Goal: Information Seeking & Learning: Check status

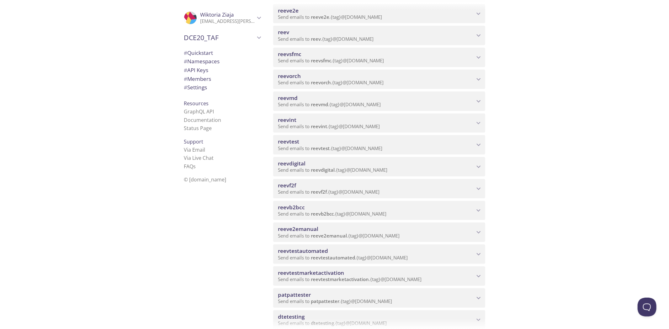
scroll to position [139, 0]
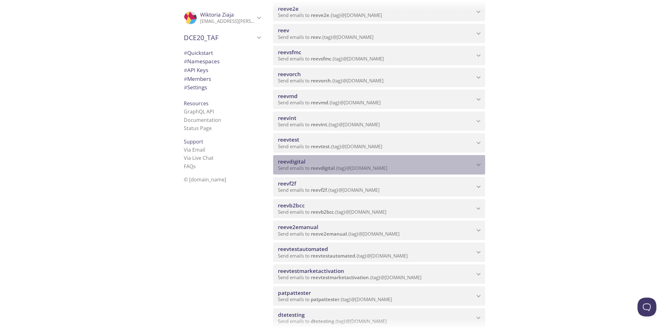
click at [400, 167] on p "Send emails to reevdigital . {tag} @[DOMAIN_NAME]" at bounding box center [376, 168] width 196 height 6
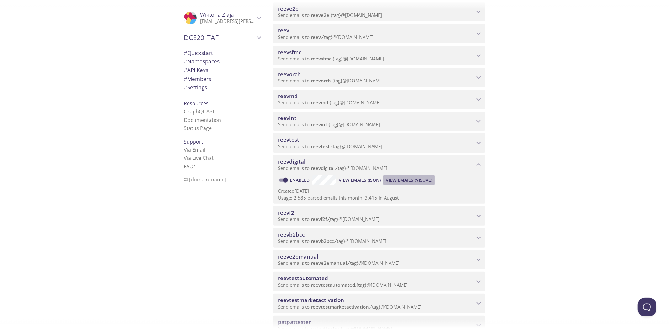
click at [394, 181] on span "View Emails (Visual)" at bounding box center [409, 181] width 46 height 8
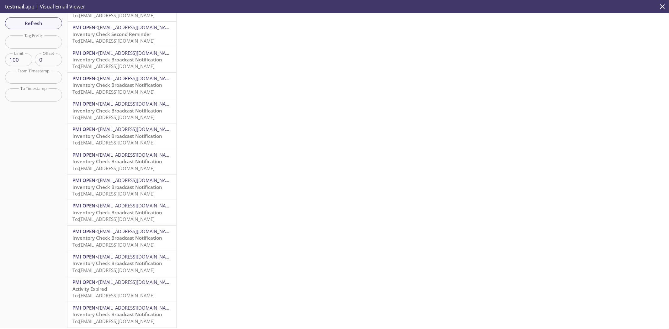
scroll to position [104, 0]
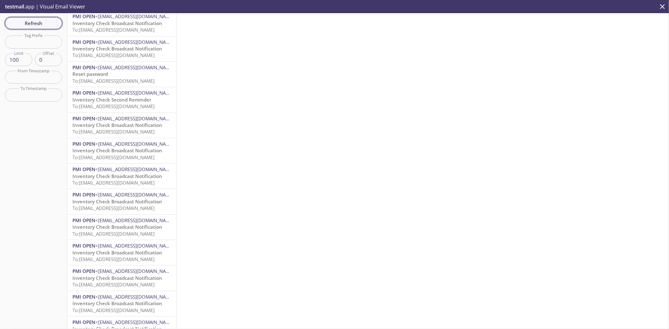
click at [20, 21] on span "Refresh" at bounding box center [33, 23] width 47 height 8
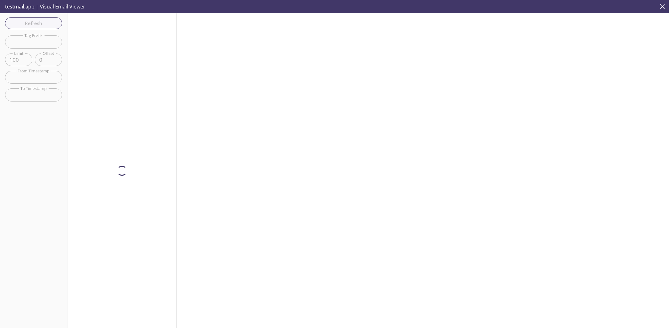
scroll to position [0, 0]
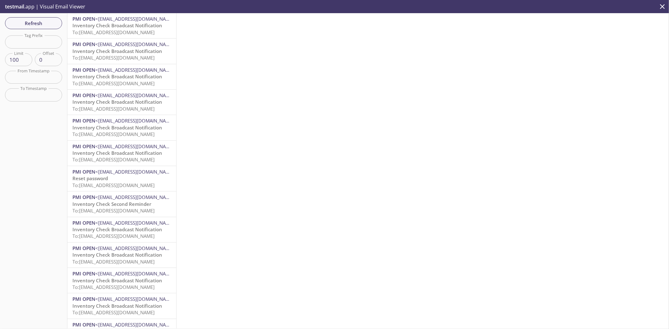
click at [145, 34] on span "To: [EMAIL_ADDRESS][DOMAIN_NAME]" at bounding box center [113, 32] width 82 height 6
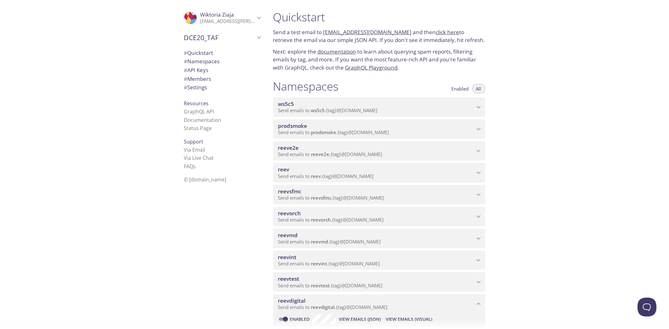
click at [429, 190] on span "reevsfmc" at bounding box center [376, 191] width 196 height 7
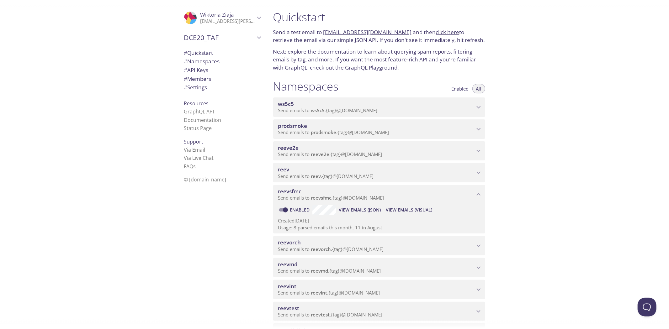
click at [415, 209] on span "View Emails (Visual)" at bounding box center [409, 210] width 46 height 8
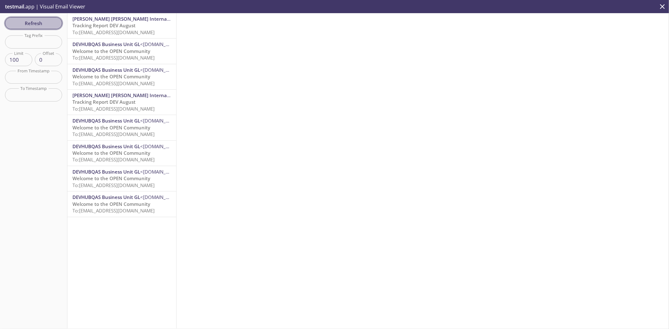
click at [60, 24] on button "Refresh" at bounding box center [33, 23] width 57 height 12
click at [55, 25] on span "Refresh" at bounding box center [33, 23] width 47 height 8
click at [50, 24] on span "Refresh" at bounding box center [33, 23] width 47 height 8
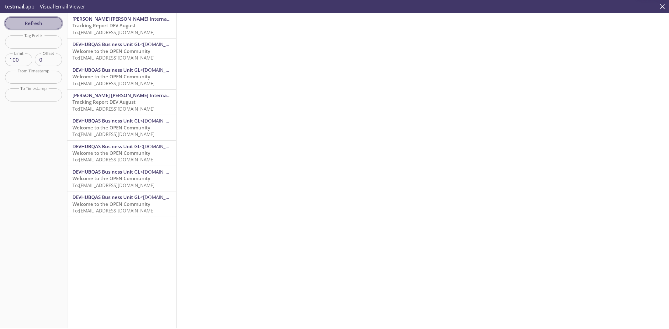
click at [50, 24] on span "Refresh" at bounding box center [33, 23] width 47 height 8
click at [41, 21] on span "Refresh" at bounding box center [33, 23] width 47 height 8
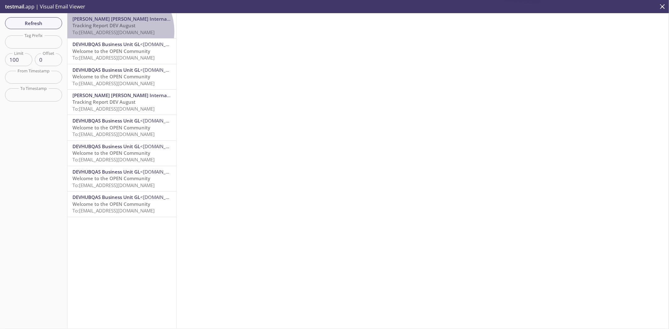
click at [117, 31] on span "To: [EMAIL_ADDRESS][DOMAIN_NAME]" at bounding box center [113, 32] width 82 height 6
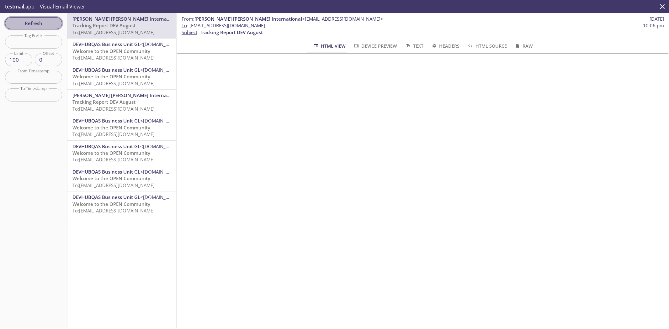
click at [30, 24] on span "Refresh" at bounding box center [33, 23] width 47 height 8
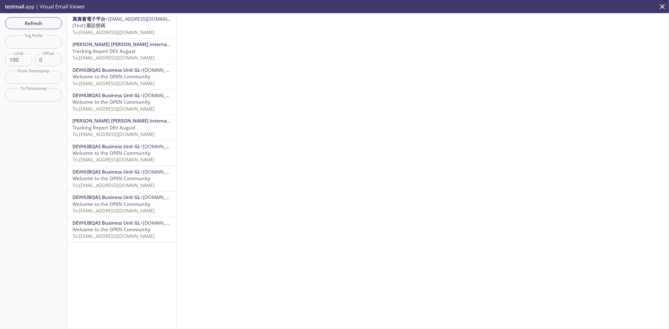
click at [131, 30] on span "To: [EMAIL_ADDRESS][DOMAIN_NAME]" at bounding box center [113, 32] width 82 height 6
